Goal: Information Seeking & Learning: Learn about a topic

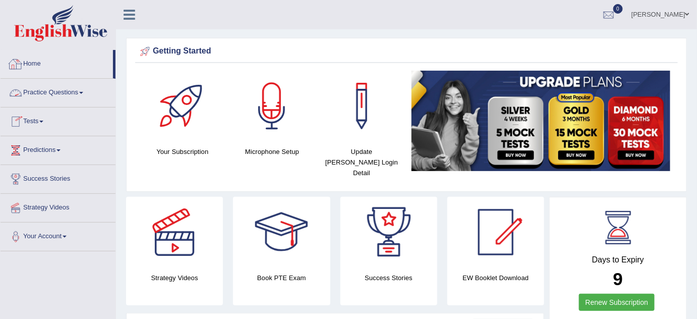
click at [31, 56] on link "Home" at bounding box center [57, 62] width 112 height 25
click at [43, 122] on link "Tests" at bounding box center [58, 119] width 115 height 25
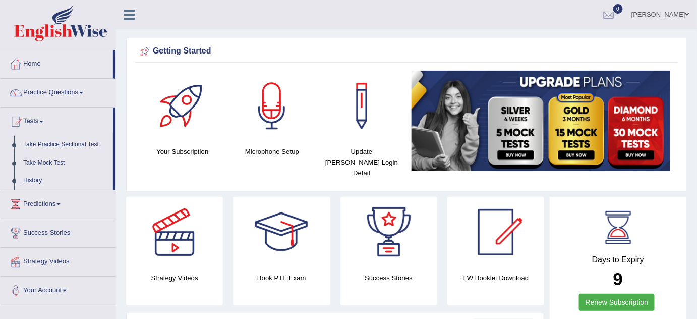
click at [43, 120] on span at bounding box center [41, 121] width 4 height 2
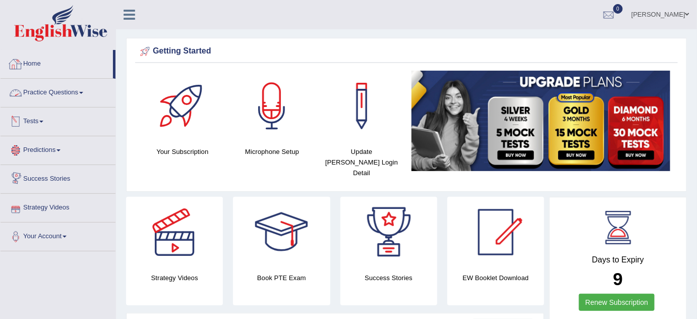
click at [82, 93] on link "Practice Questions" at bounding box center [58, 91] width 115 height 25
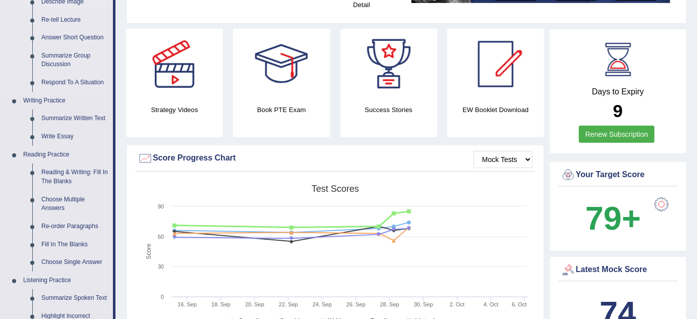
scroll to position [164, 0]
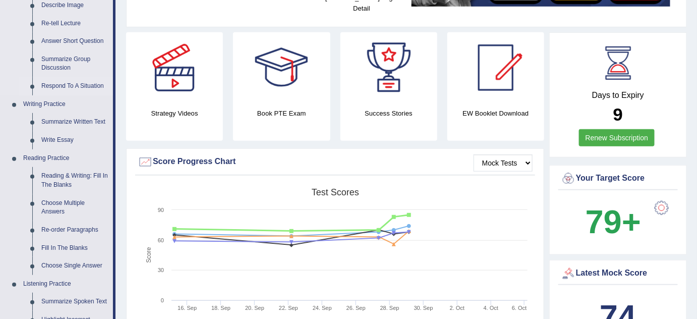
click at [71, 86] on link "Respond To A Situation" at bounding box center [75, 86] width 76 height 18
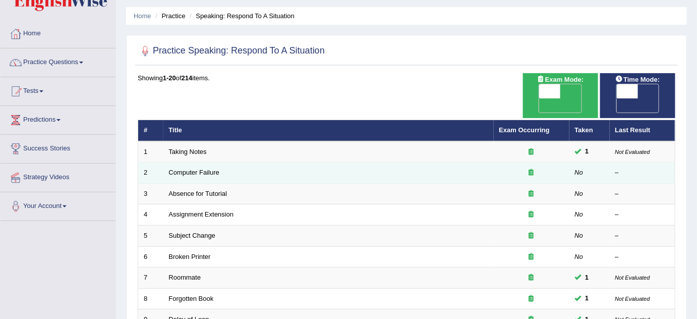
scroll to position [30, 0]
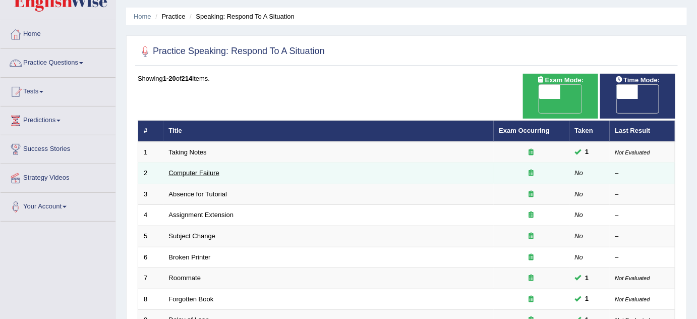
click at [204, 169] on link "Computer Failure" at bounding box center [194, 173] width 50 height 8
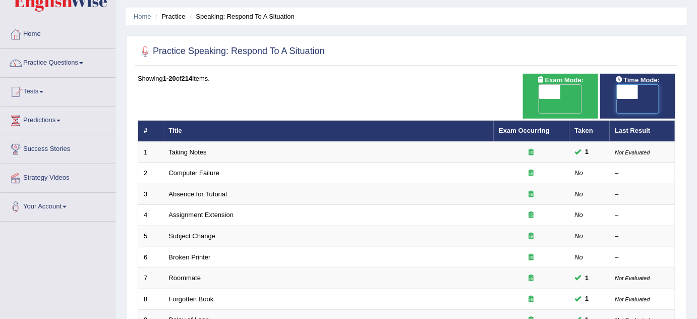
click at [635, 94] on span at bounding box center [627, 92] width 21 height 14
checkbox input "true"
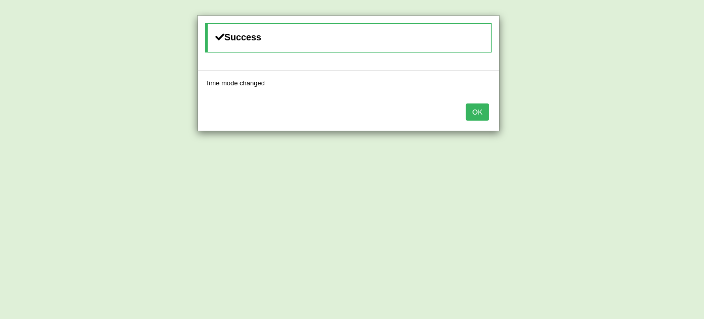
click at [482, 108] on button "OK" at bounding box center [477, 111] width 23 height 17
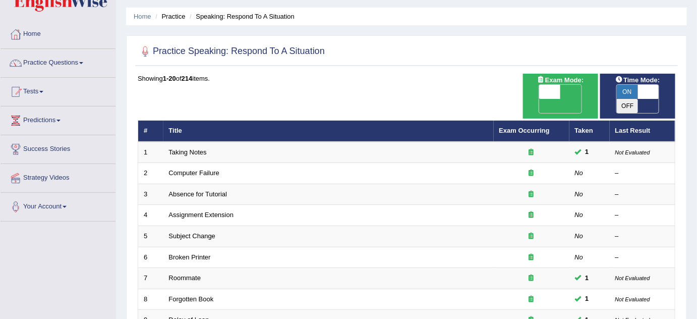
click at [539, 99] on span "OFF" at bounding box center [528, 106] width 21 height 14
checkbox input "true"
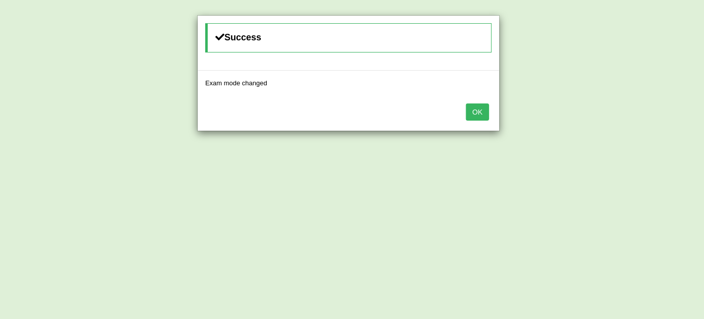
click at [482, 114] on button "OK" at bounding box center [477, 111] width 23 height 17
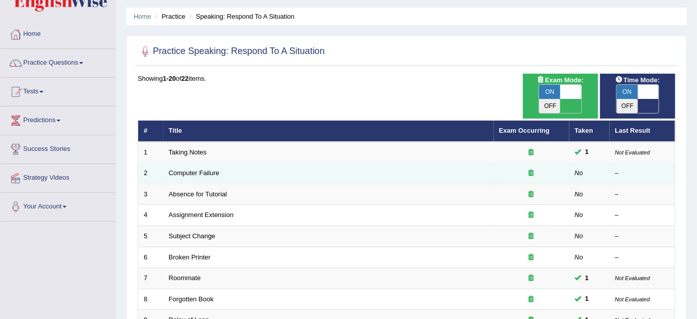
click at [231, 163] on td "Computer Failure" at bounding box center [328, 173] width 330 height 21
click at [205, 169] on link "Computer Failure" at bounding box center [194, 173] width 50 height 8
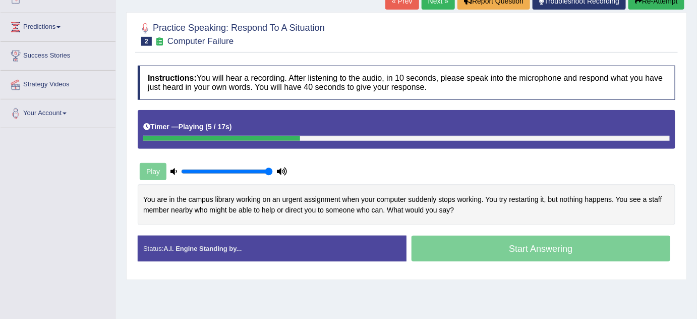
scroll to position [124, 0]
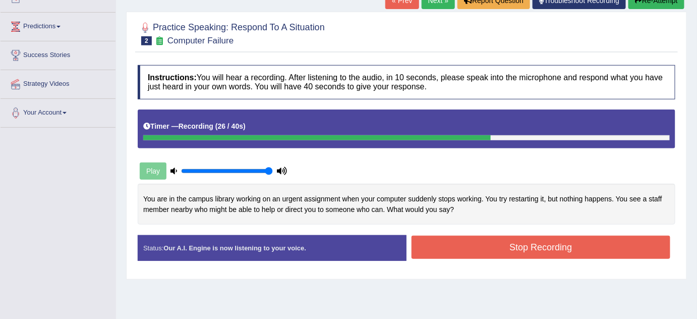
click at [544, 244] on button "Stop Recording" at bounding box center [540, 246] width 259 height 23
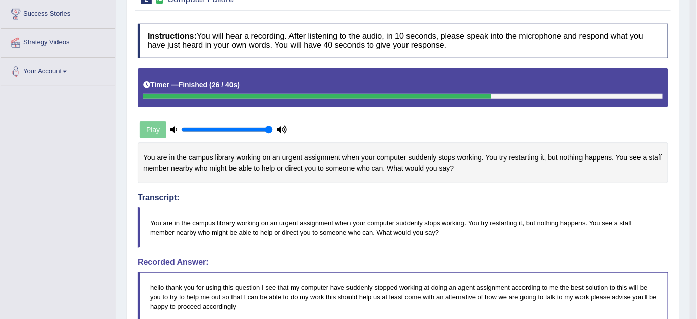
scroll to position [0, 0]
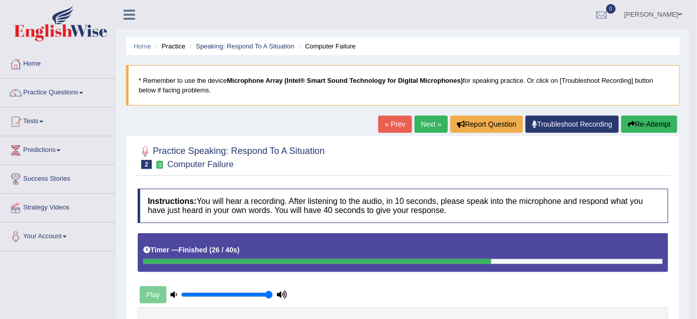
click at [427, 127] on link "Next »" at bounding box center [430, 123] width 33 height 17
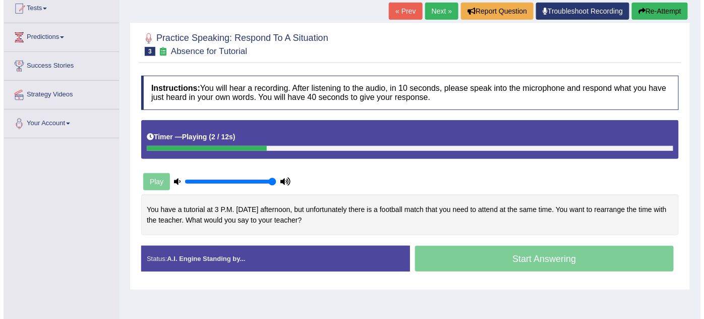
scroll to position [115, 0]
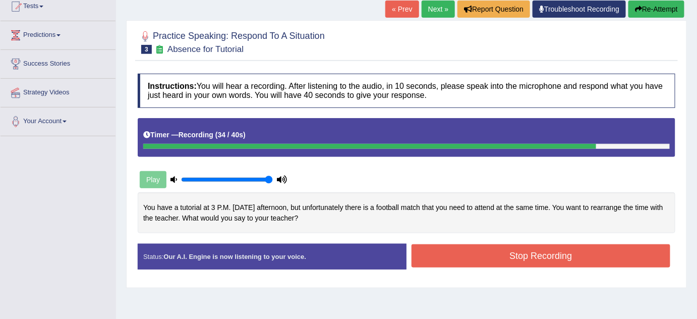
click at [516, 256] on button "Stop Recording" at bounding box center [540, 255] width 259 height 23
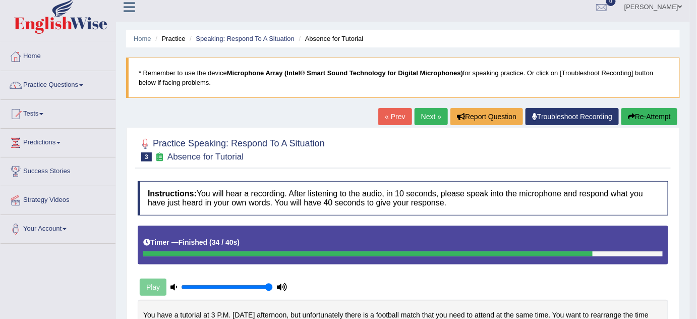
scroll to position [0, 0]
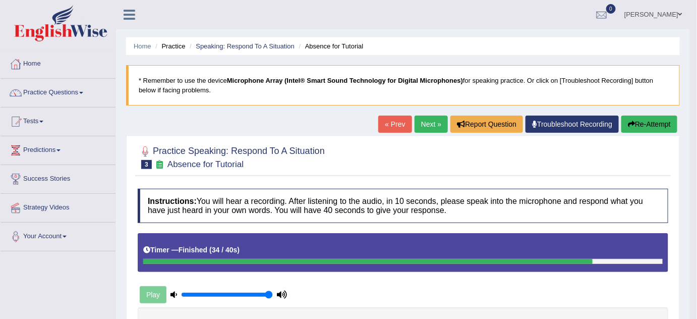
click at [427, 126] on link "Next »" at bounding box center [430, 123] width 33 height 17
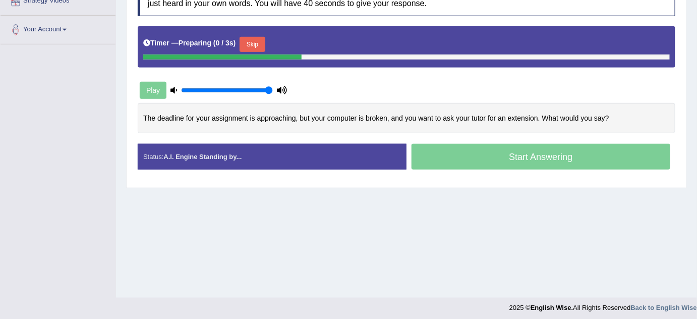
scroll to position [211, 0]
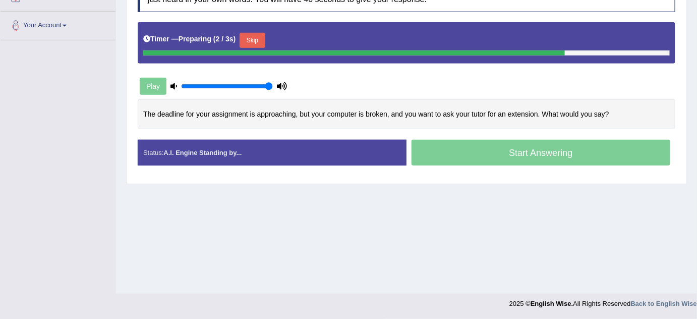
click at [433, 188] on div "Home Practice Speaking: Respond To A Situation Assignment Extension * Remember …" at bounding box center [406, 41] width 581 height 504
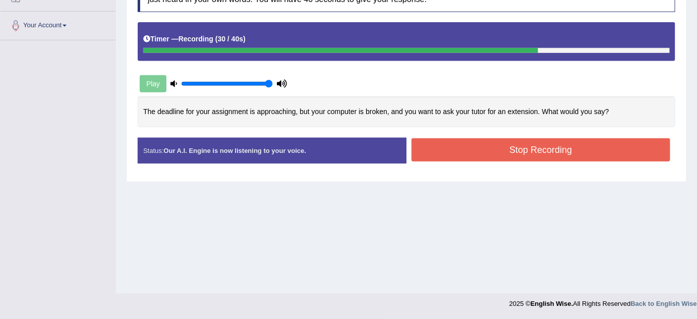
click at [509, 141] on button "Stop Recording" at bounding box center [540, 149] width 259 height 23
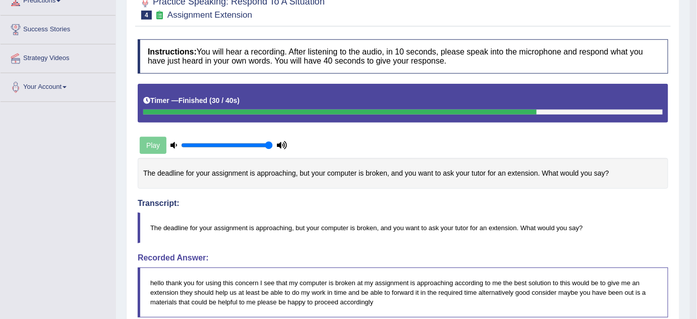
scroll to position [0, 0]
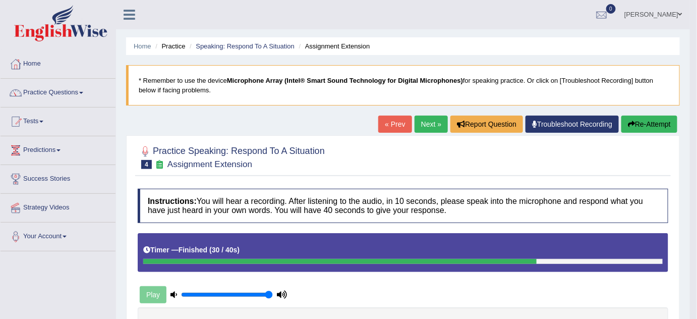
click at [644, 120] on button "Re-Attempt" at bounding box center [649, 123] width 56 height 17
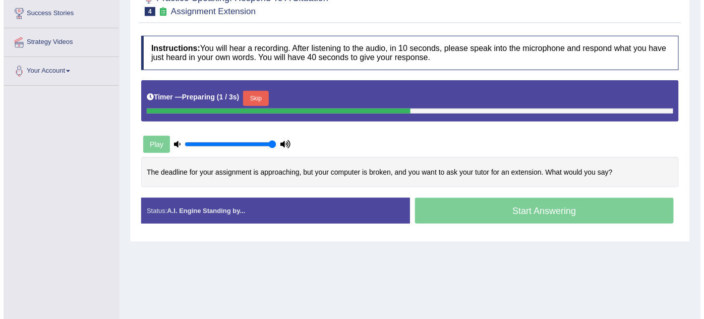
scroll to position [164, 0]
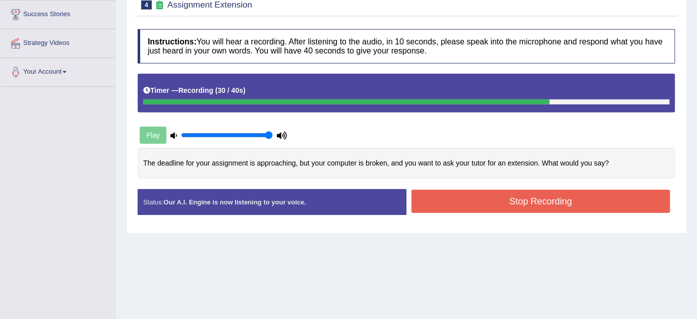
click at [535, 205] on button "Stop Recording" at bounding box center [540, 201] width 259 height 23
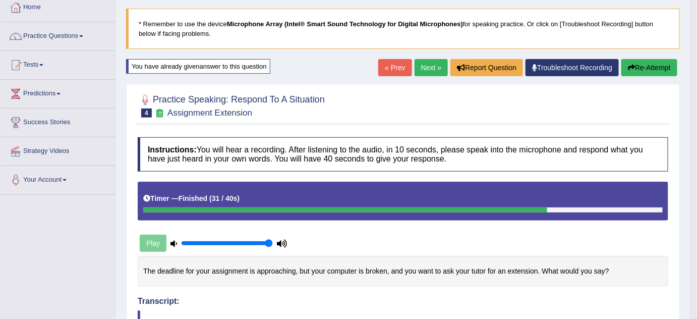
scroll to position [52, 0]
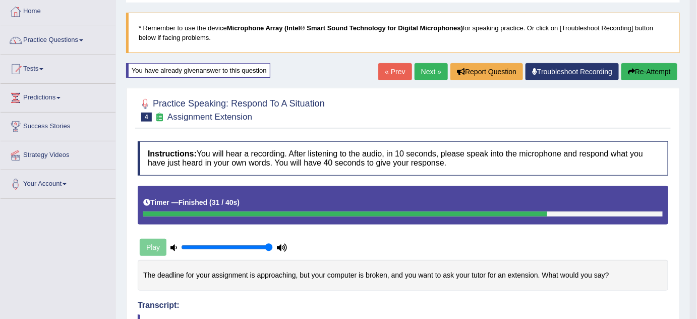
click at [637, 77] on button "Re-Attempt" at bounding box center [649, 71] width 56 height 17
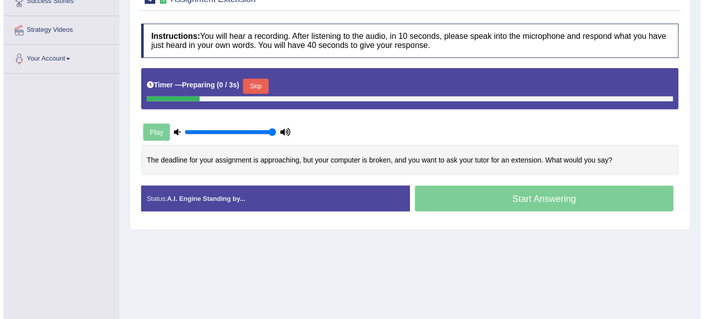
scroll to position [183, 0]
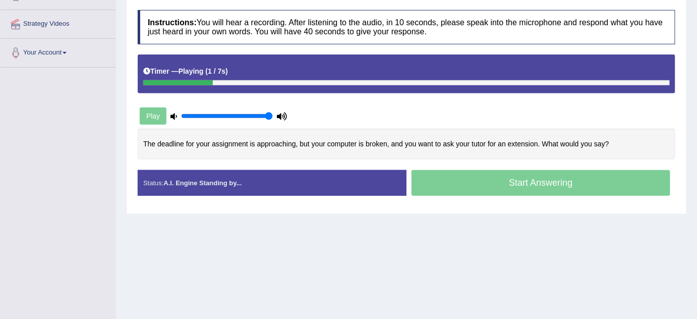
click at [522, 194] on div "Start Answering" at bounding box center [540, 184] width 269 height 28
click at [508, 183] on div "Start Answering" at bounding box center [540, 184] width 269 height 28
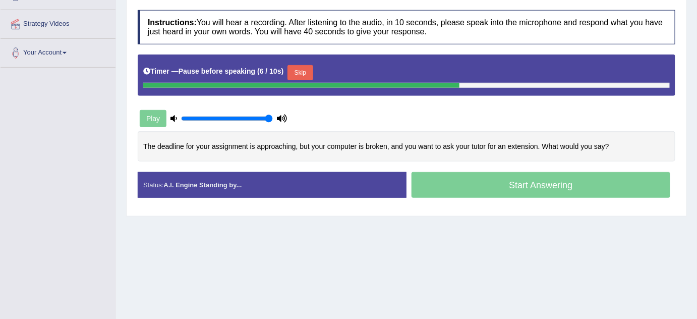
click at [508, 183] on div "Start Answering" at bounding box center [540, 186] width 269 height 28
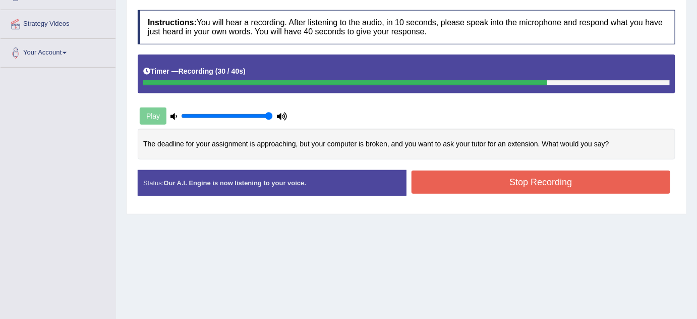
click at [546, 183] on button "Stop Recording" at bounding box center [540, 181] width 259 height 23
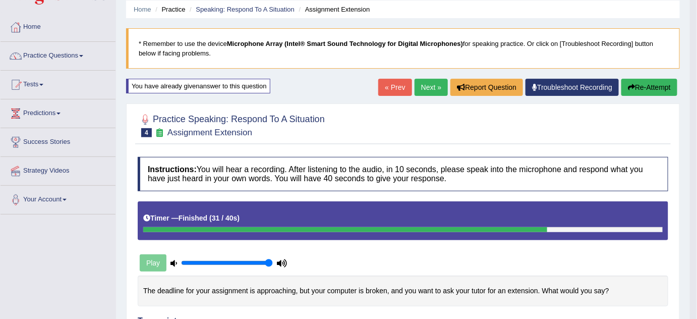
scroll to position [0, 0]
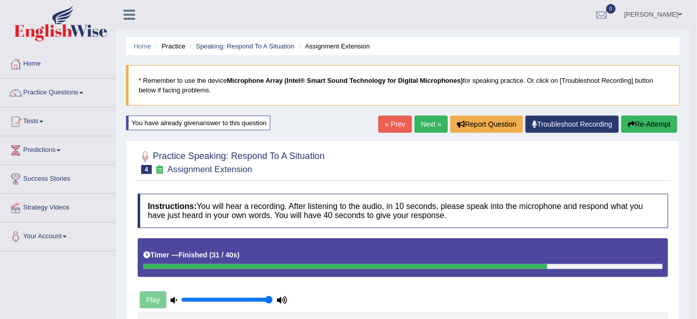
click at [426, 123] on link "Next »" at bounding box center [430, 123] width 33 height 17
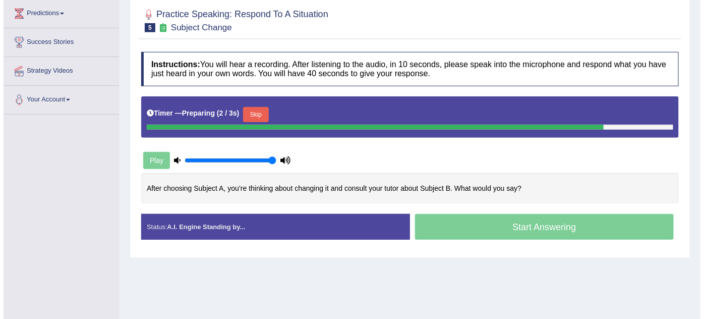
scroll to position [140, 0]
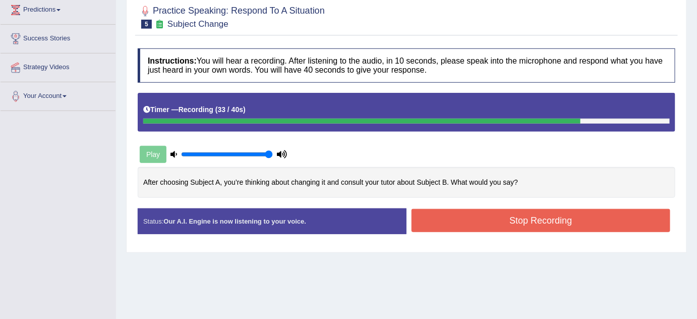
click at [499, 220] on button "Stop Recording" at bounding box center [540, 220] width 259 height 23
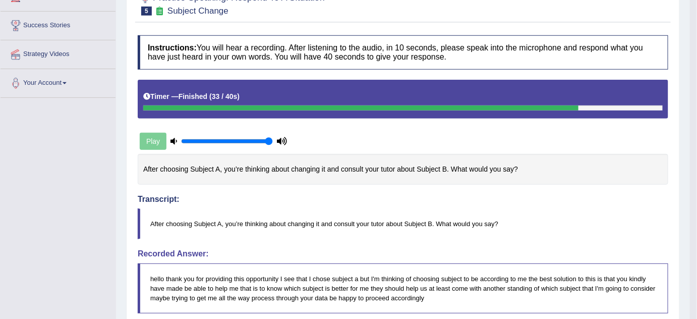
scroll to position [0, 0]
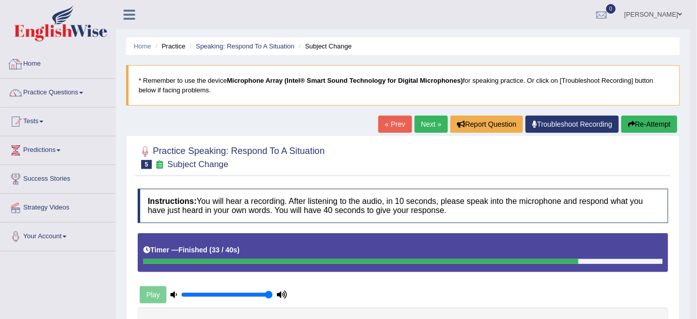
click at [38, 62] on link "Home" at bounding box center [58, 62] width 115 height 25
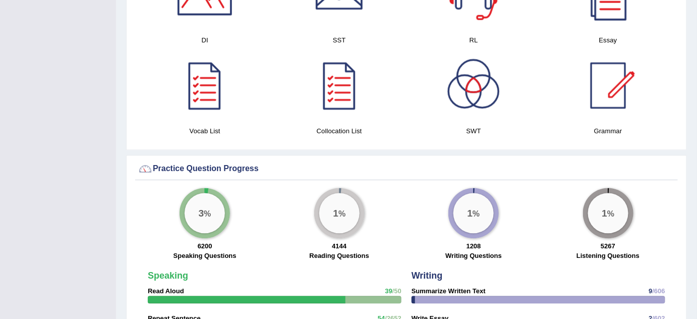
scroll to position [591, 0]
